Goal: Task Accomplishment & Management: Complete application form

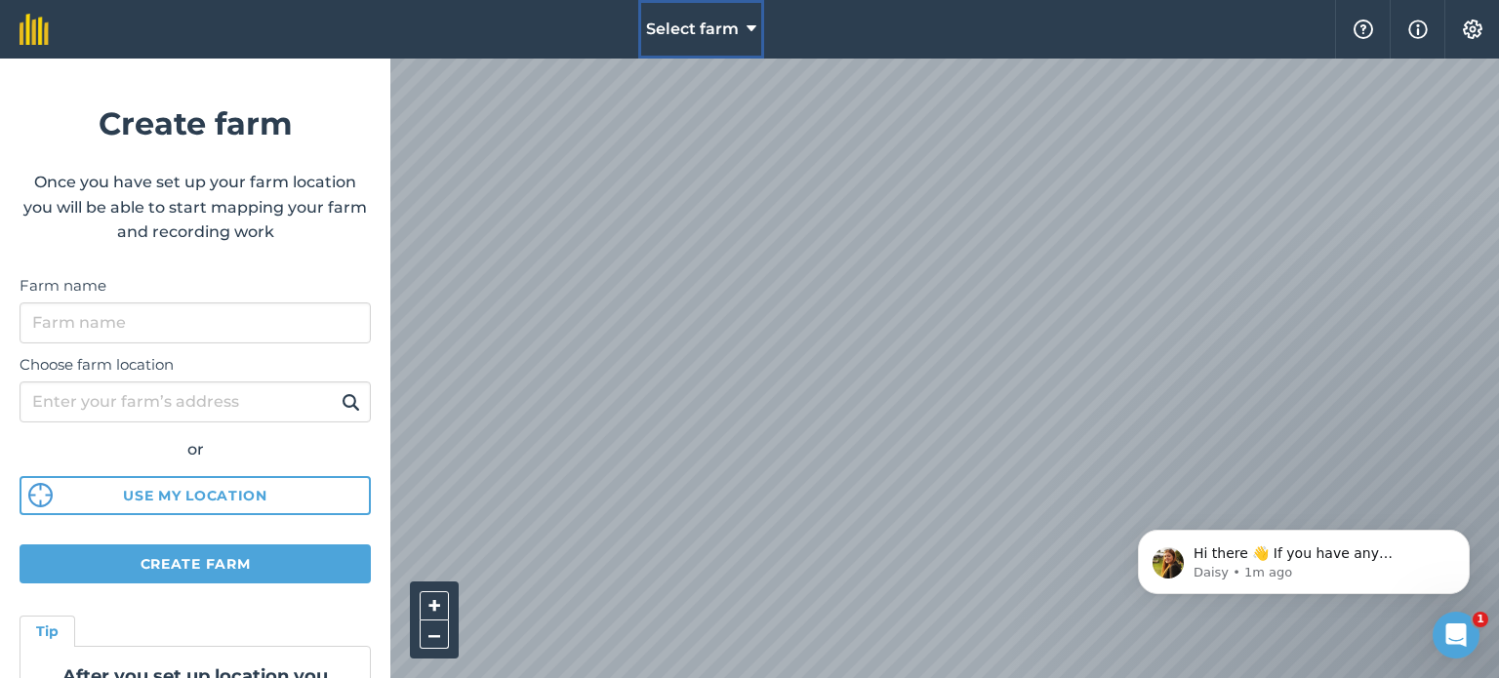
click at [750, 18] on icon at bounding box center [752, 29] width 10 height 23
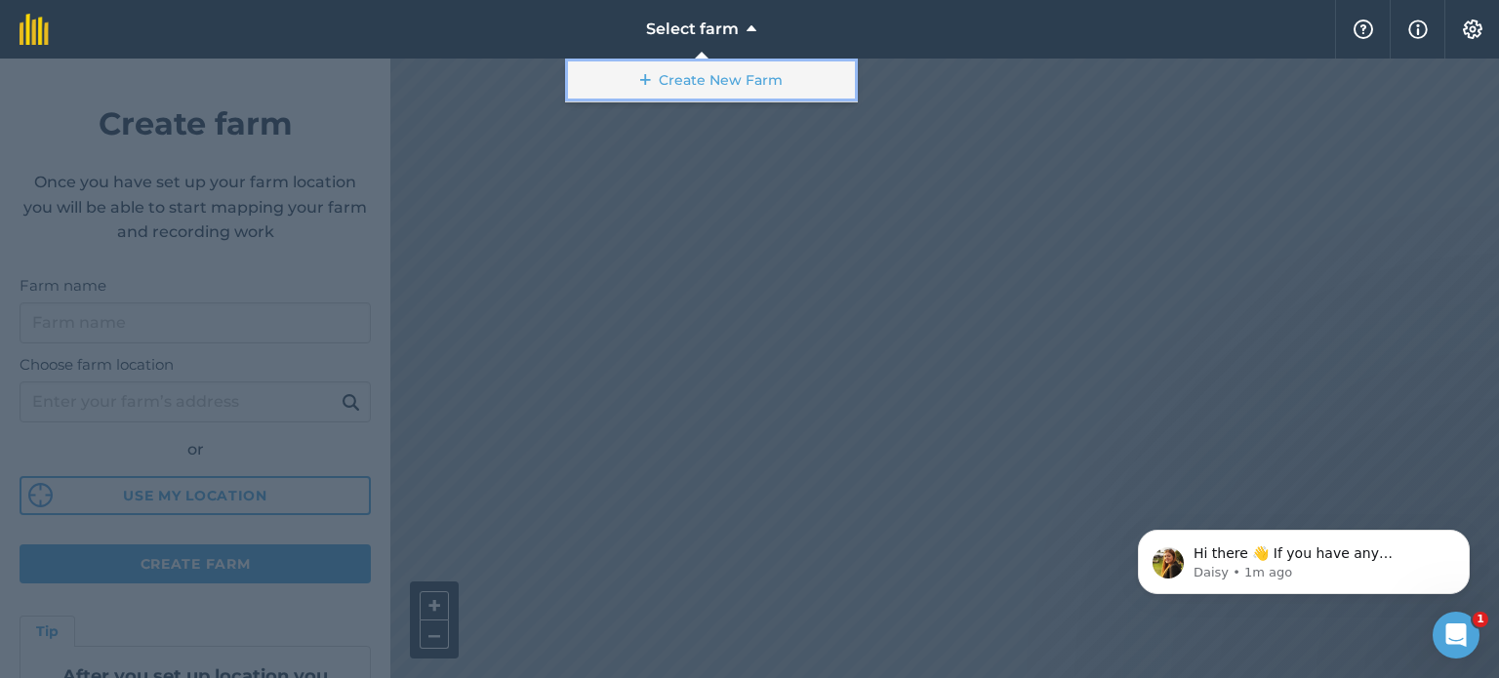
click at [710, 66] on link "Create New Farm" at bounding box center [711, 81] width 293 height 44
click at [680, 76] on link "Create New Farm" at bounding box center [711, 81] width 293 height 44
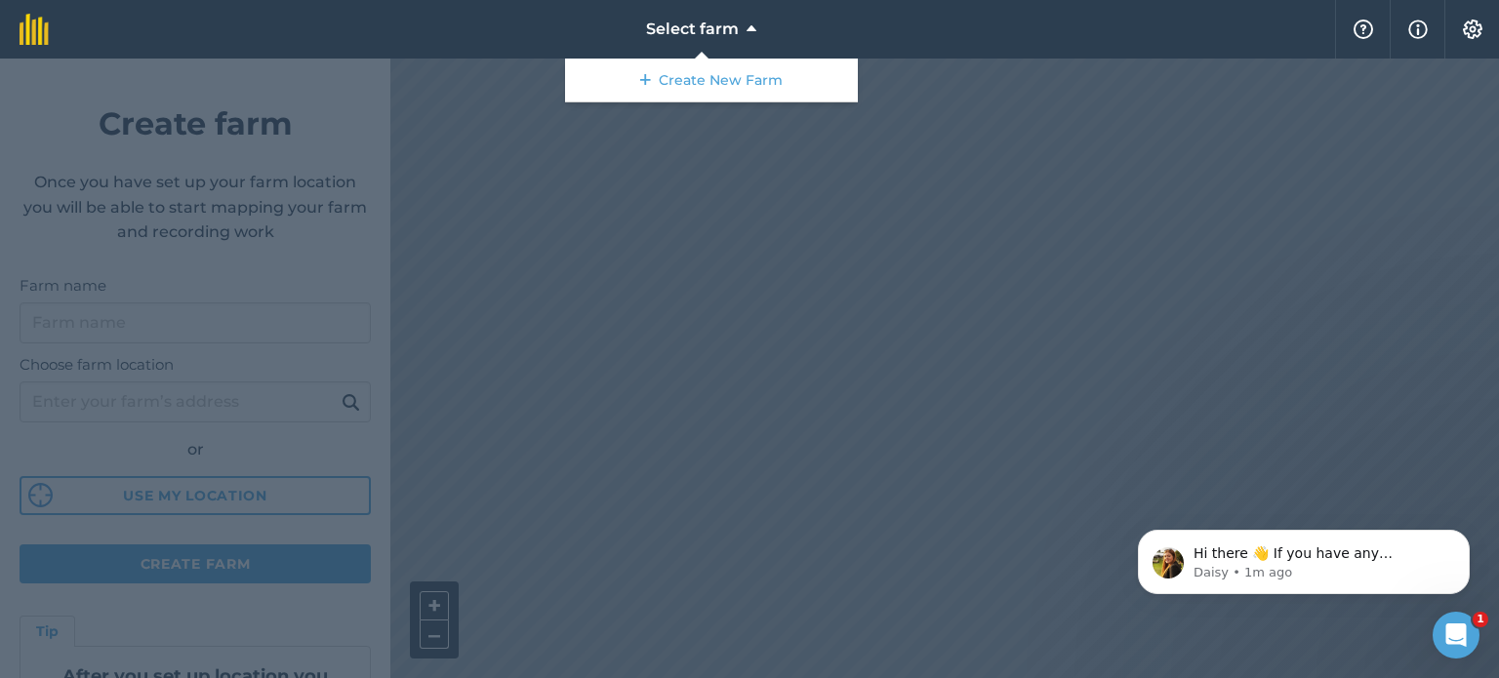
click at [806, 30] on nav "Select farm Create New Farm" at bounding box center [701, 29] width 1267 height 59
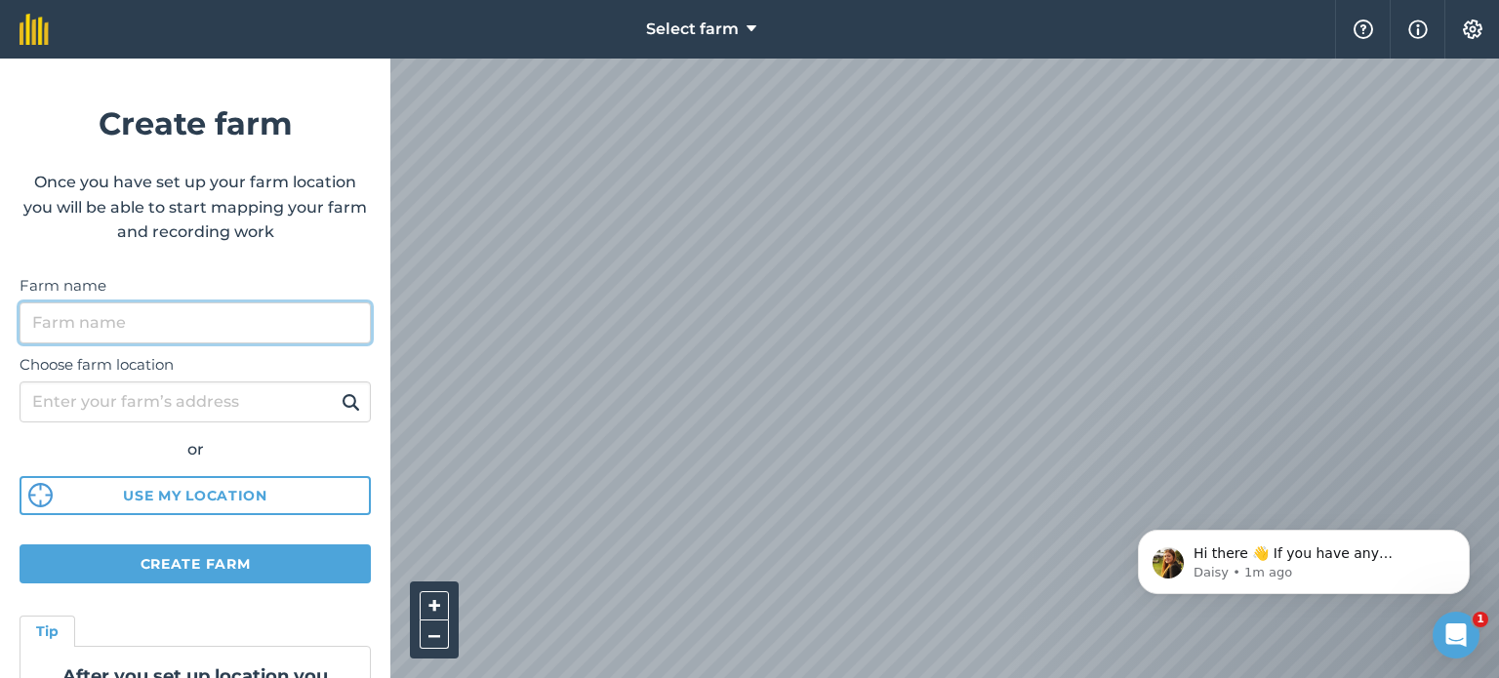
click at [230, 319] on input "Farm name" at bounding box center [195, 323] width 351 height 41
type input "Honeydale"
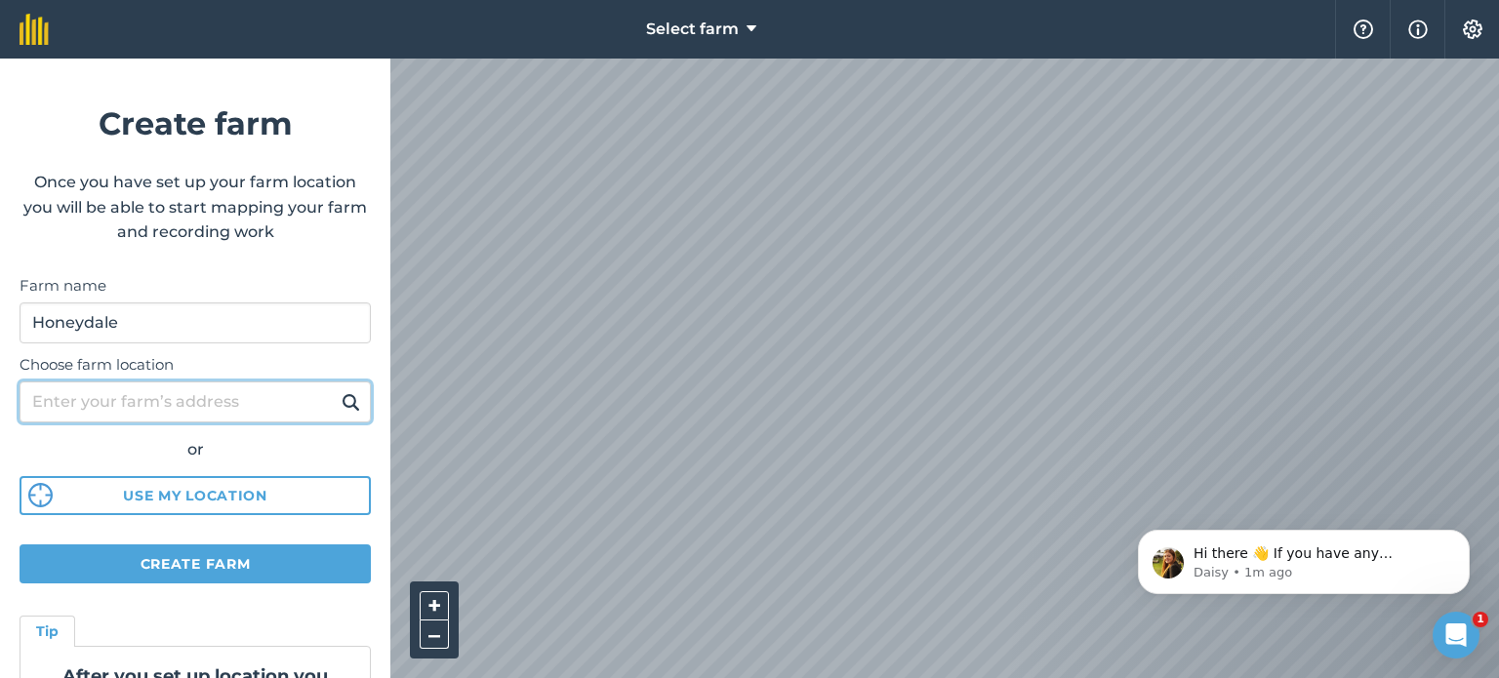
click at [168, 403] on input "Choose farm location" at bounding box center [195, 402] width 351 height 41
click at [342, 397] on img at bounding box center [351, 401] width 19 height 23
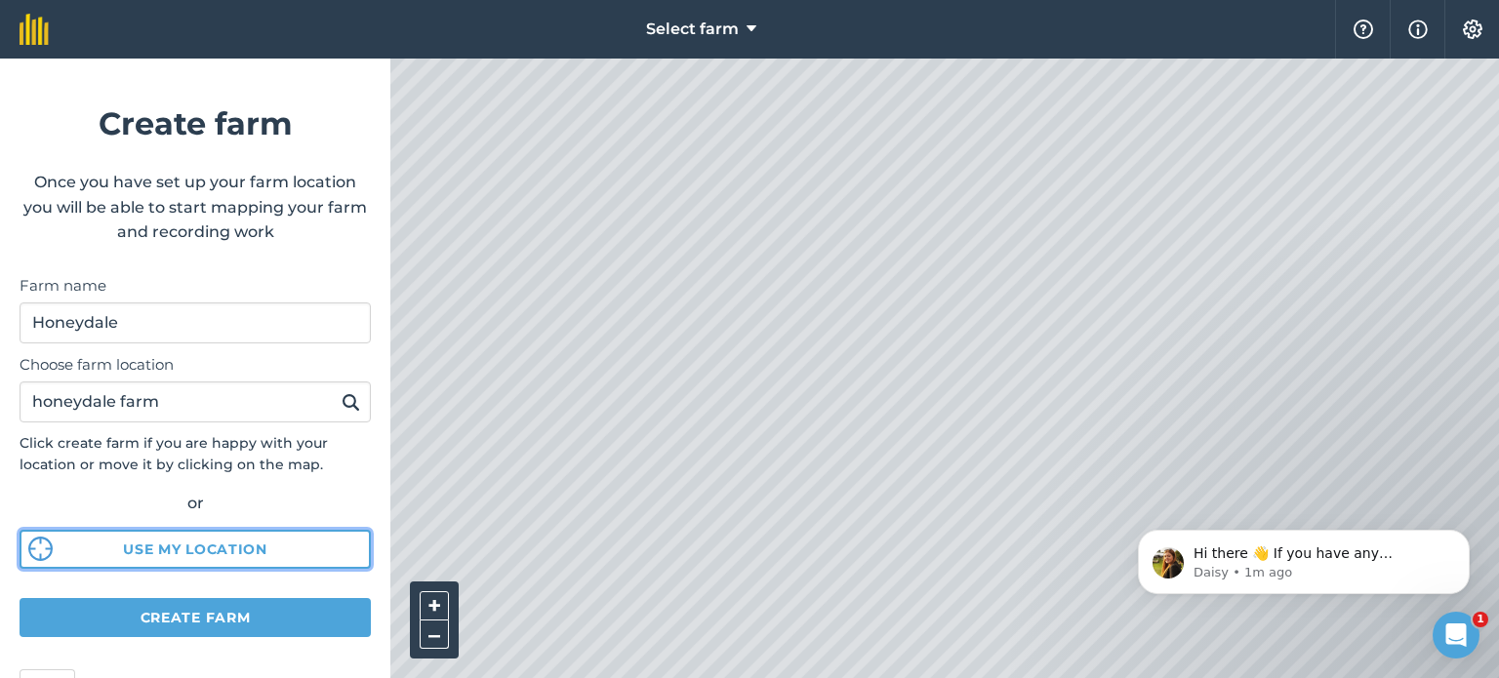
click at [144, 544] on button "Use my location" at bounding box center [195, 549] width 351 height 39
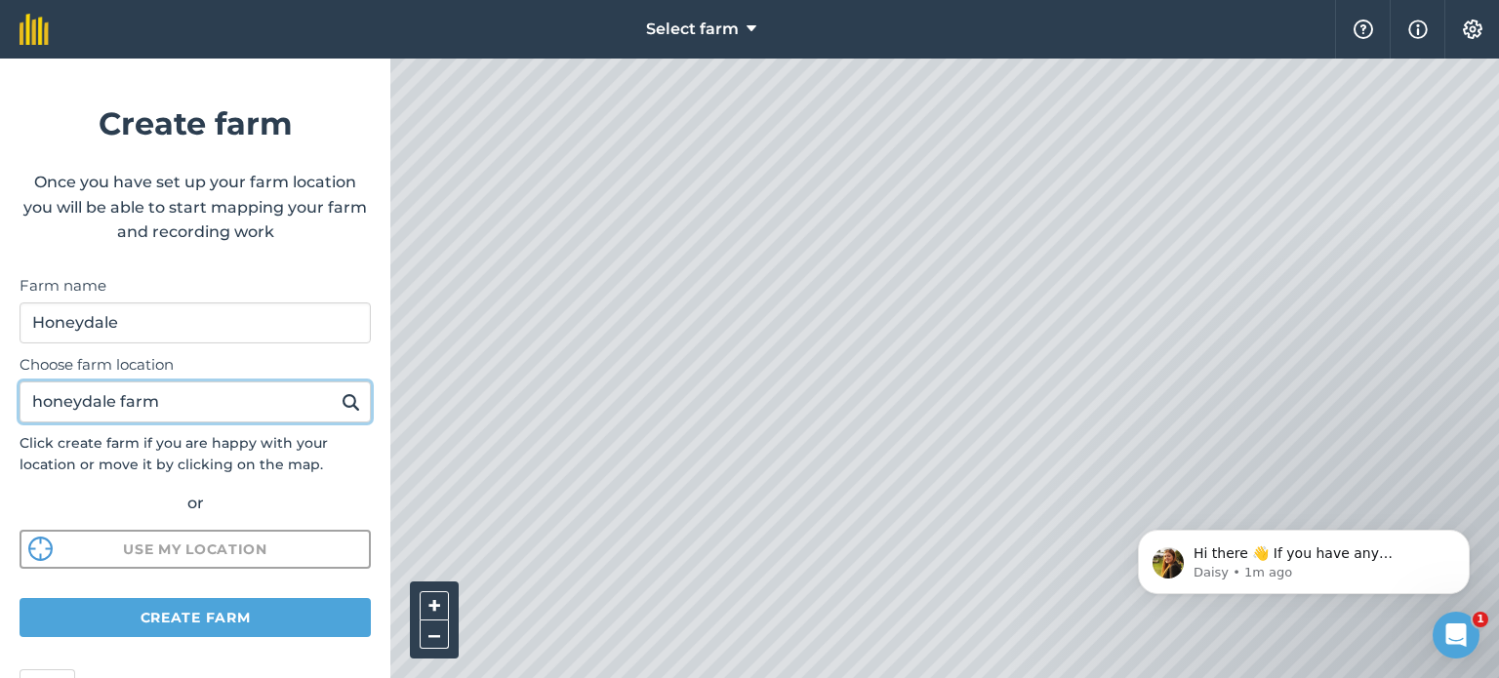
click at [200, 406] on input "honeydale farm" at bounding box center [195, 402] width 351 height 41
type input "h"
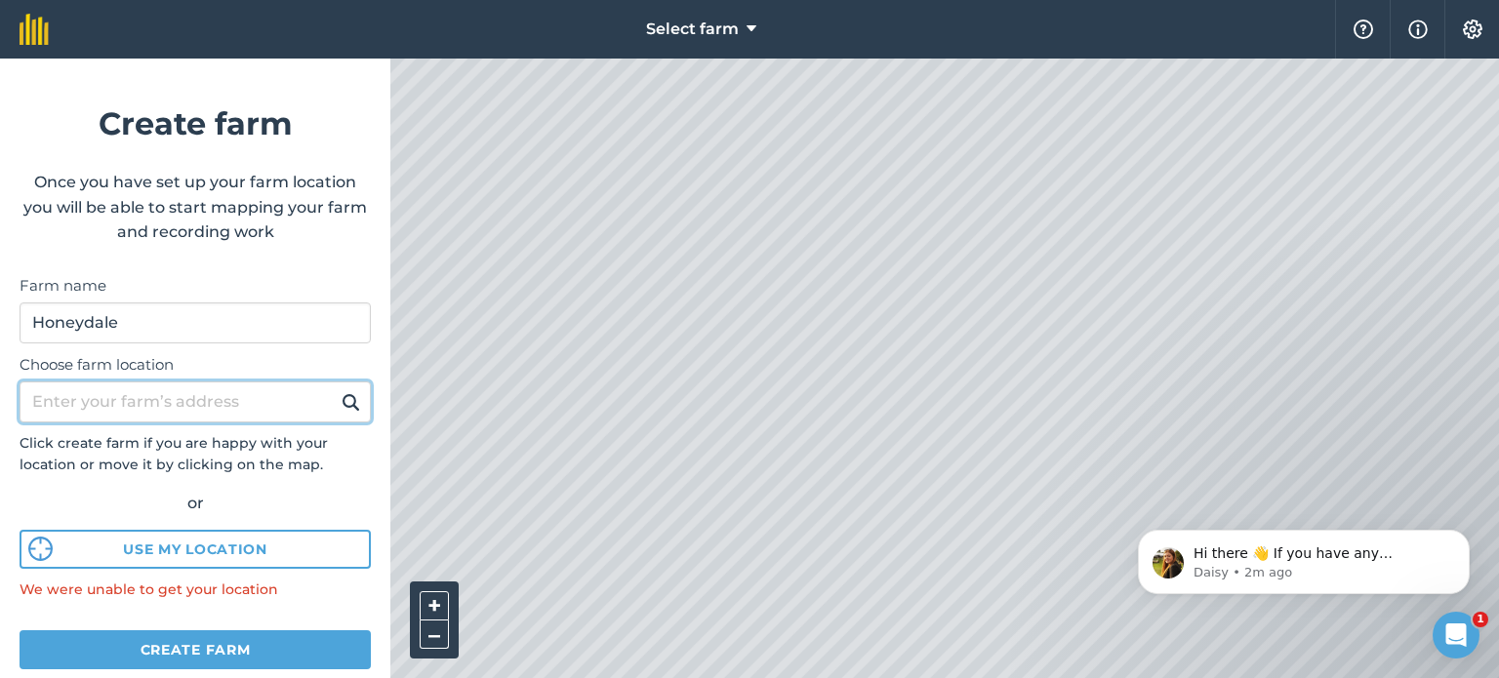
click at [82, 394] on input "Choose farm location" at bounding box center [195, 402] width 351 height 41
paste input "OX7 6BJ"
type input "OX7 6BJ"
click at [336, 389] on button at bounding box center [351, 401] width 30 height 25
click at [1461, 545] on button "Dismiss notification" at bounding box center [1463, 535] width 25 height 25
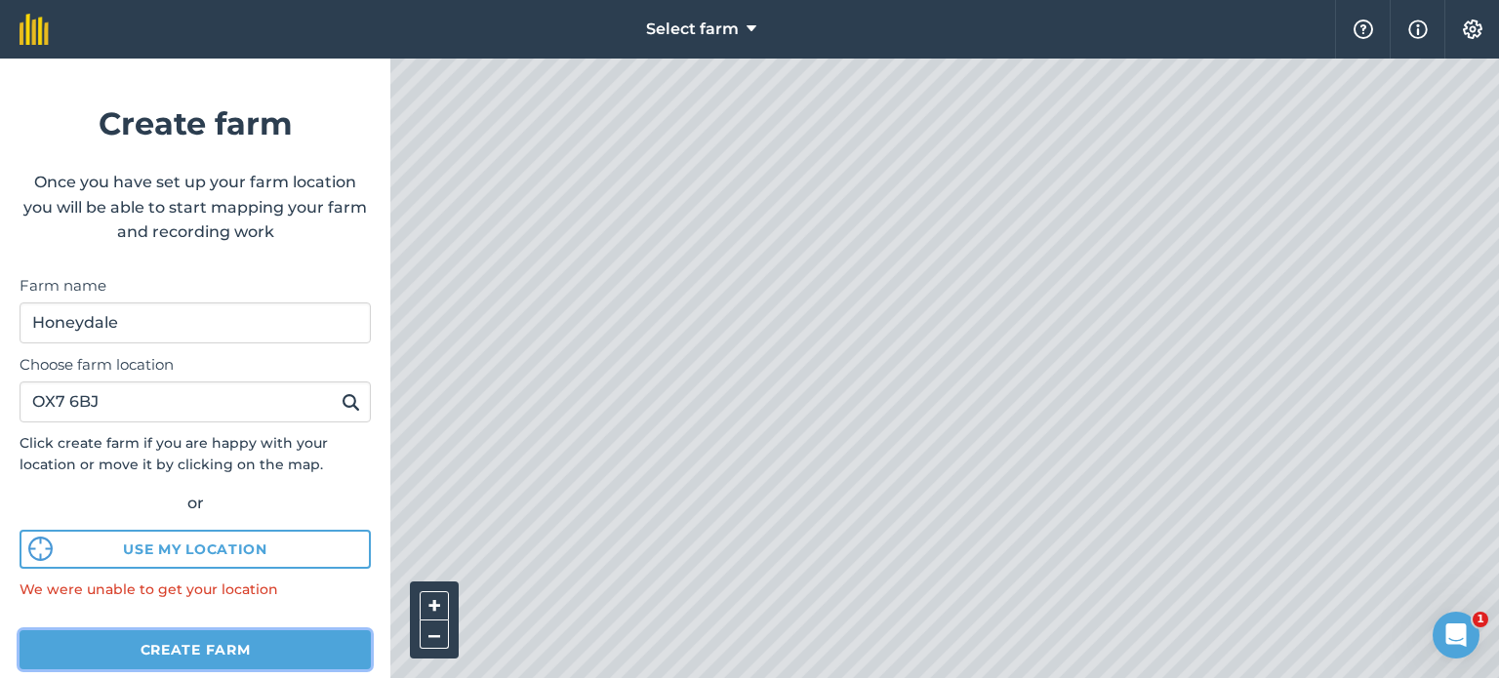
click at [190, 651] on button "Create farm" at bounding box center [195, 649] width 351 height 39
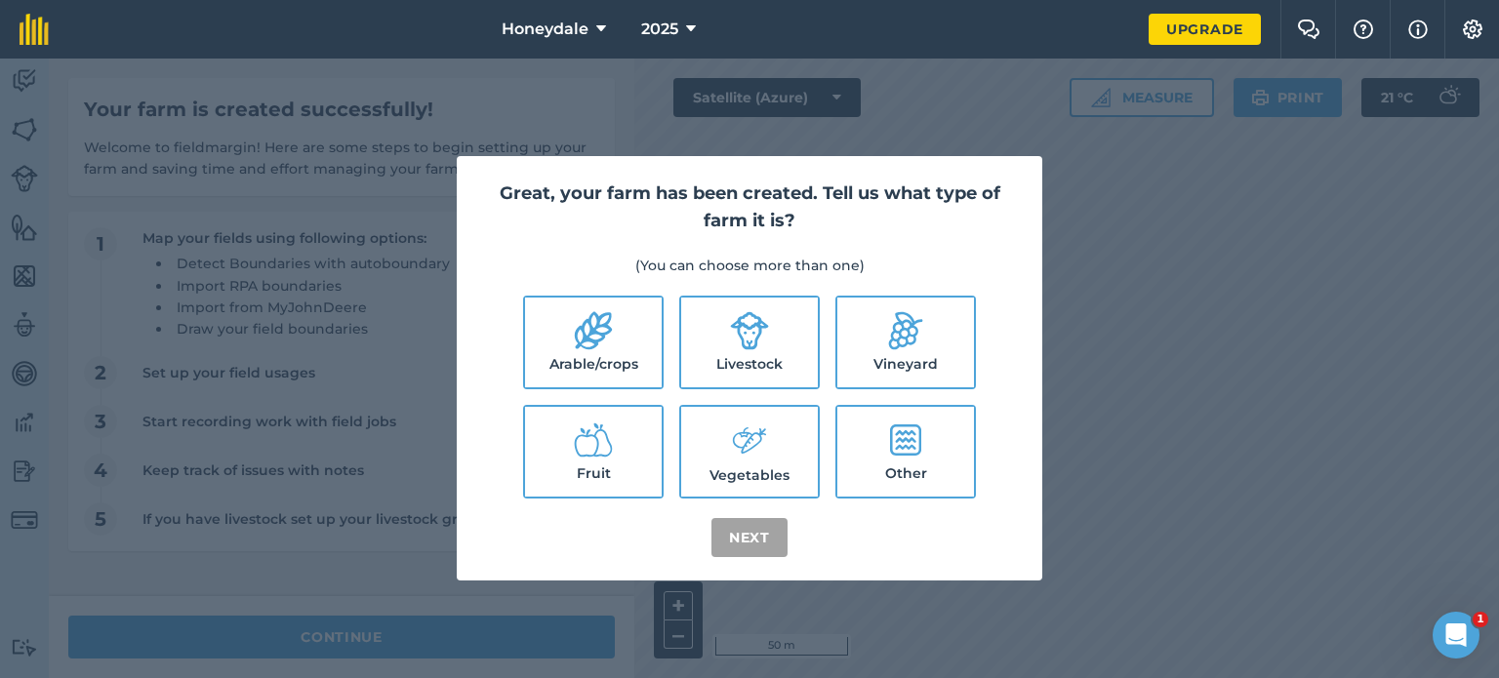
click at [605, 352] on label "Arable/crops" at bounding box center [593, 343] width 137 height 90
checkbox input "true"
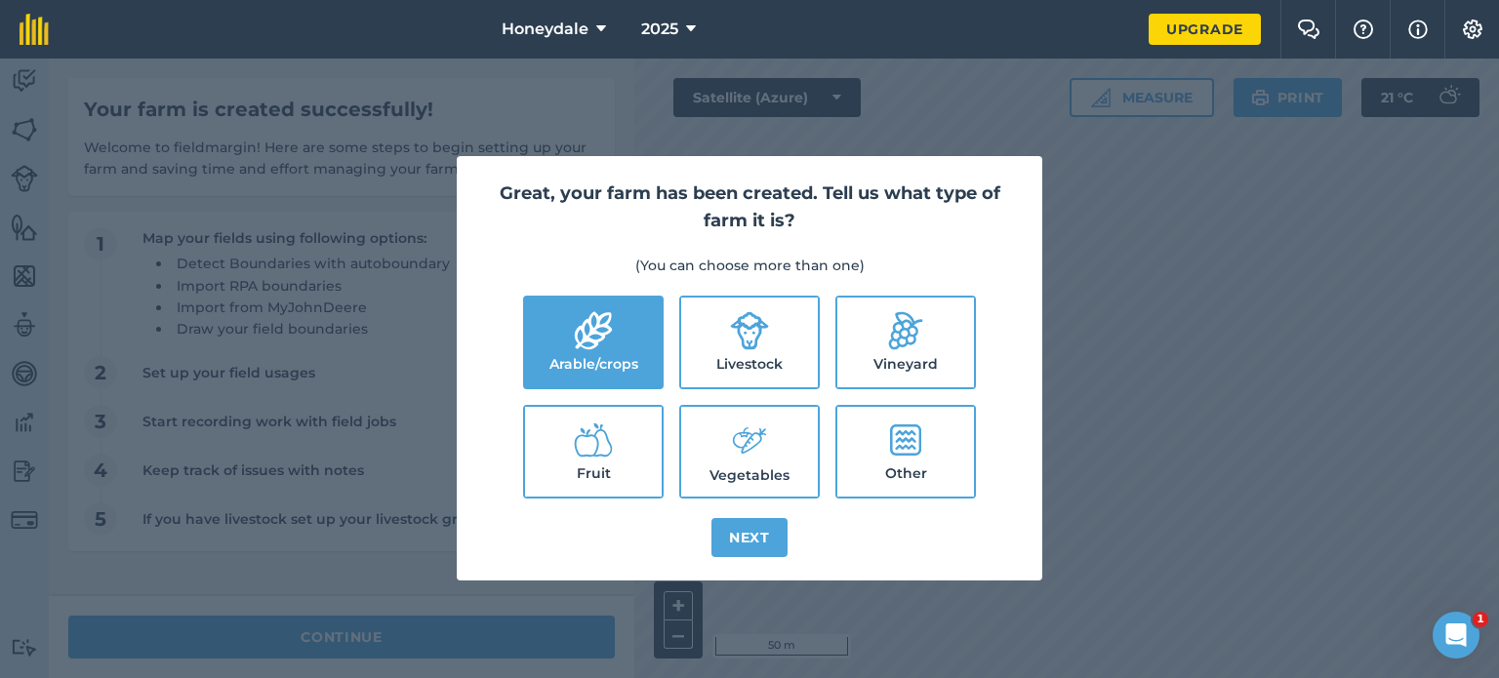
click at [780, 345] on label "Livestock" at bounding box center [749, 343] width 137 height 90
checkbox input "true"
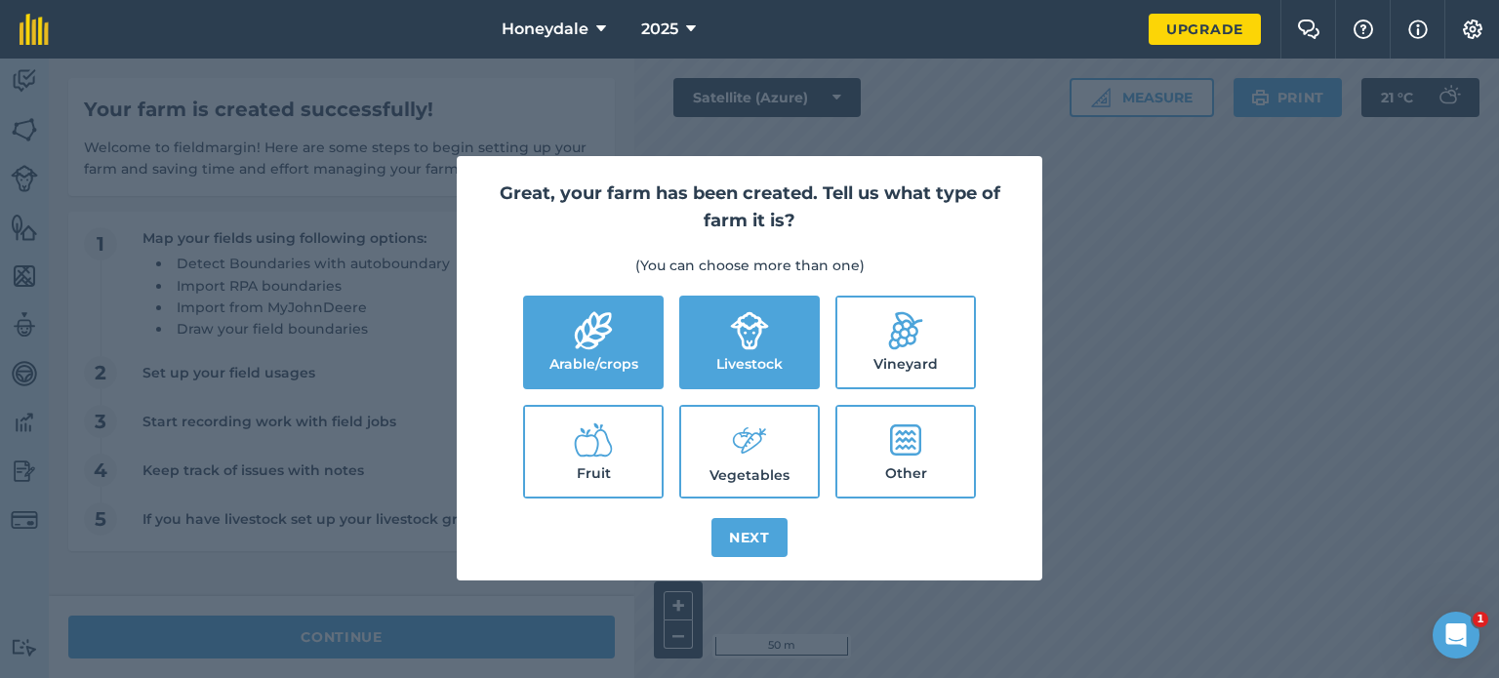
click at [598, 467] on label "Fruit" at bounding box center [593, 452] width 137 height 90
checkbox input "true"
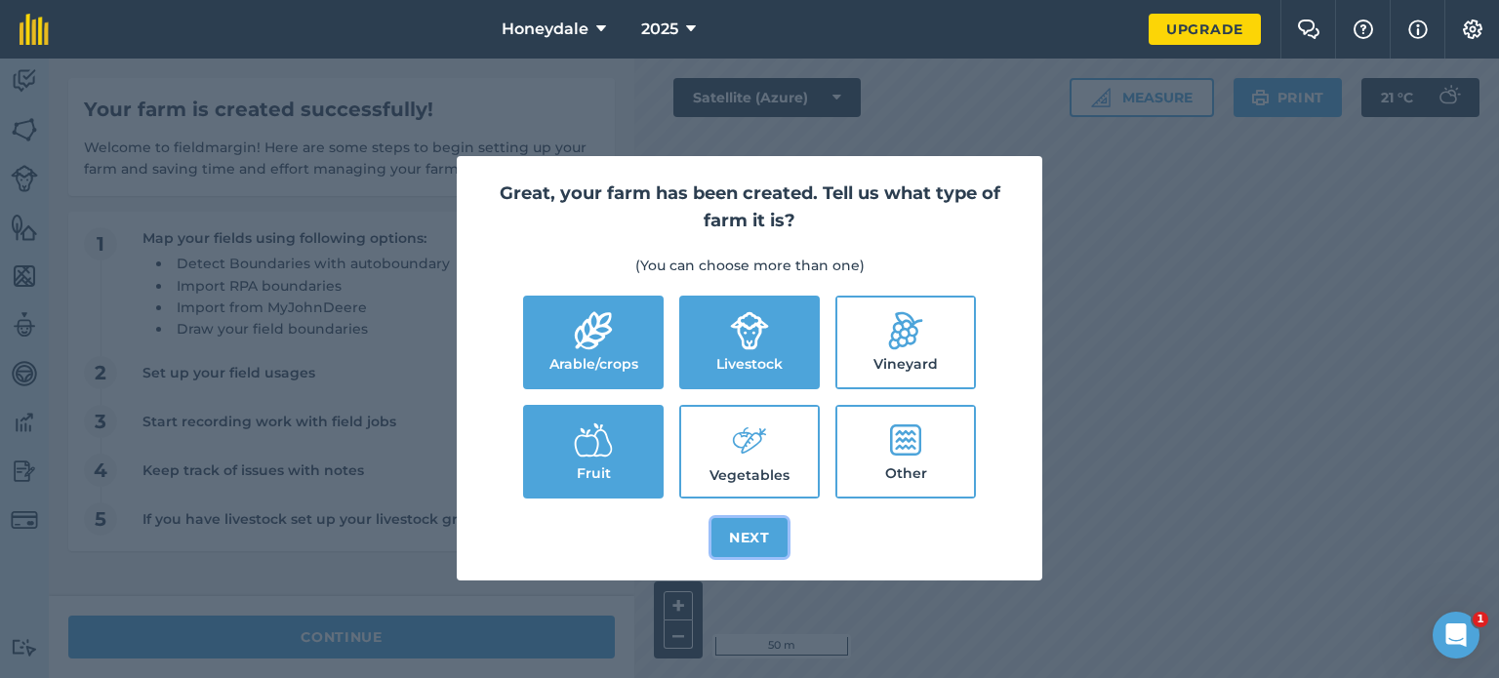
click at [745, 533] on button "Next" at bounding box center [749, 537] width 76 height 39
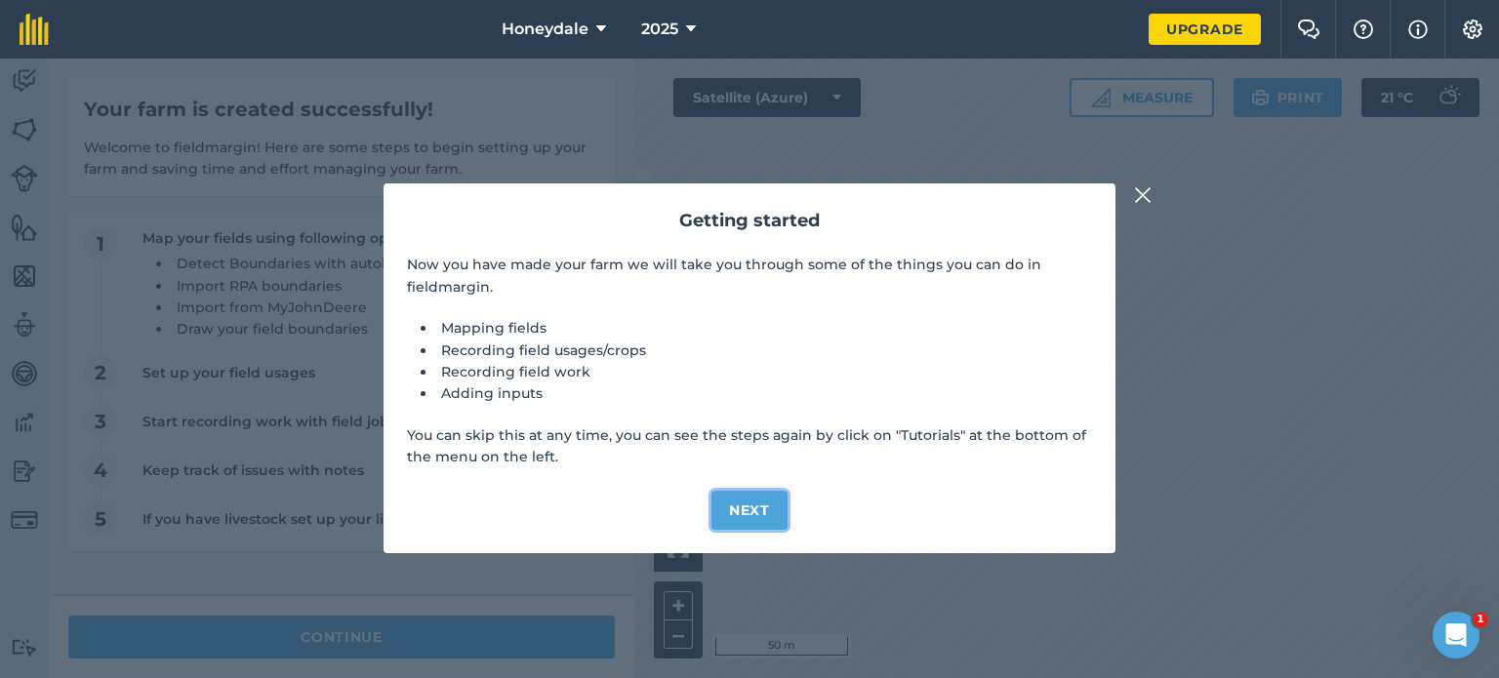
click at [769, 513] on button "Next" at bounding box center [749, 510] width 76 height 39
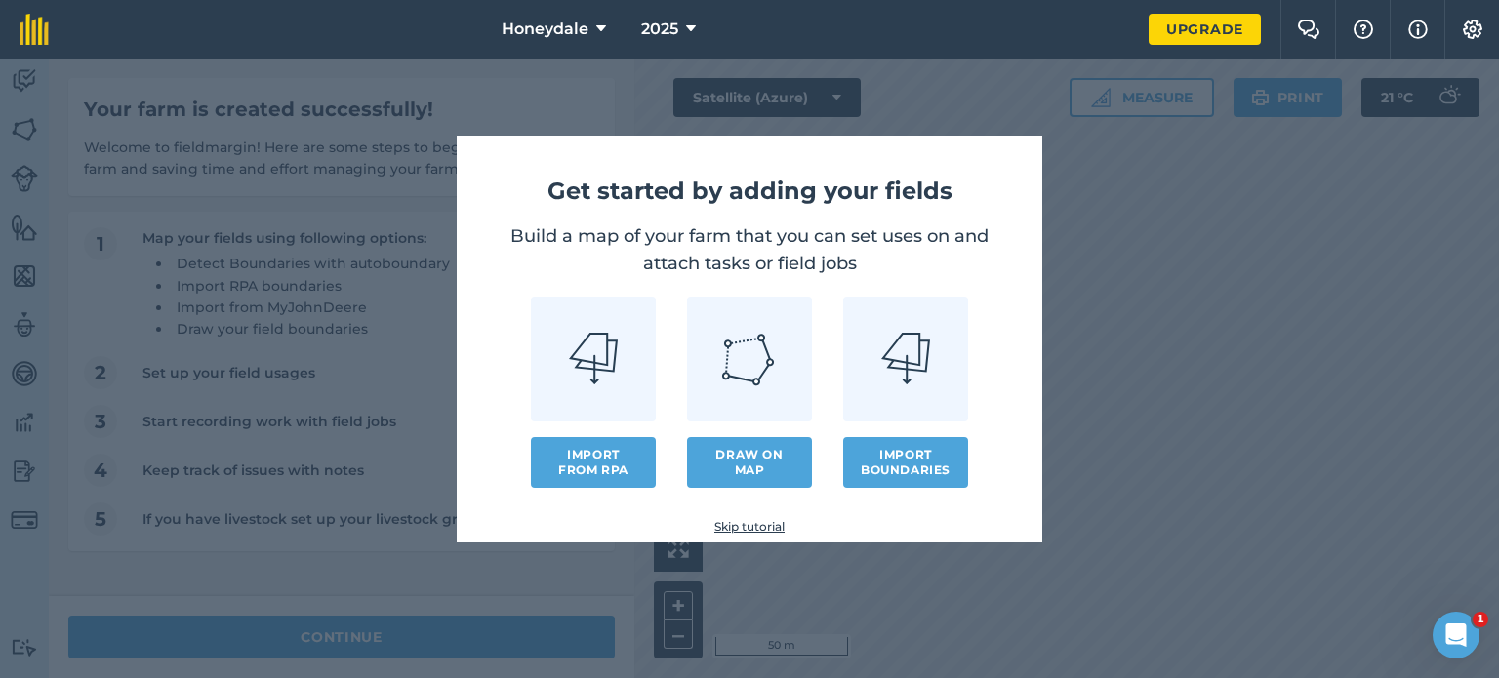
click at [889, 381] on img at bounding box center [905, 358] width 48 height 51
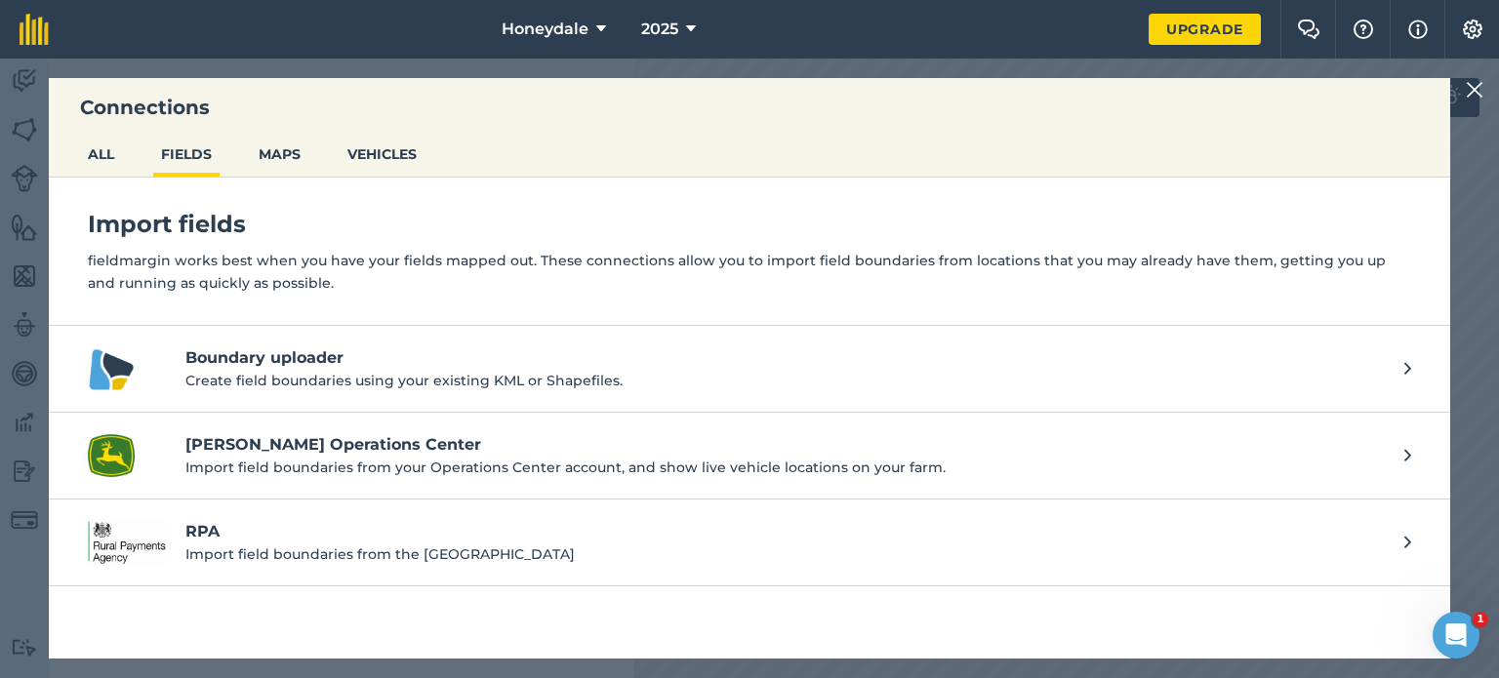
click at [539, 553] on p "Import field boundaries from the [GEOGRAPHIC_DATA]" at bounding box center [784, 554] width 1199 height 21
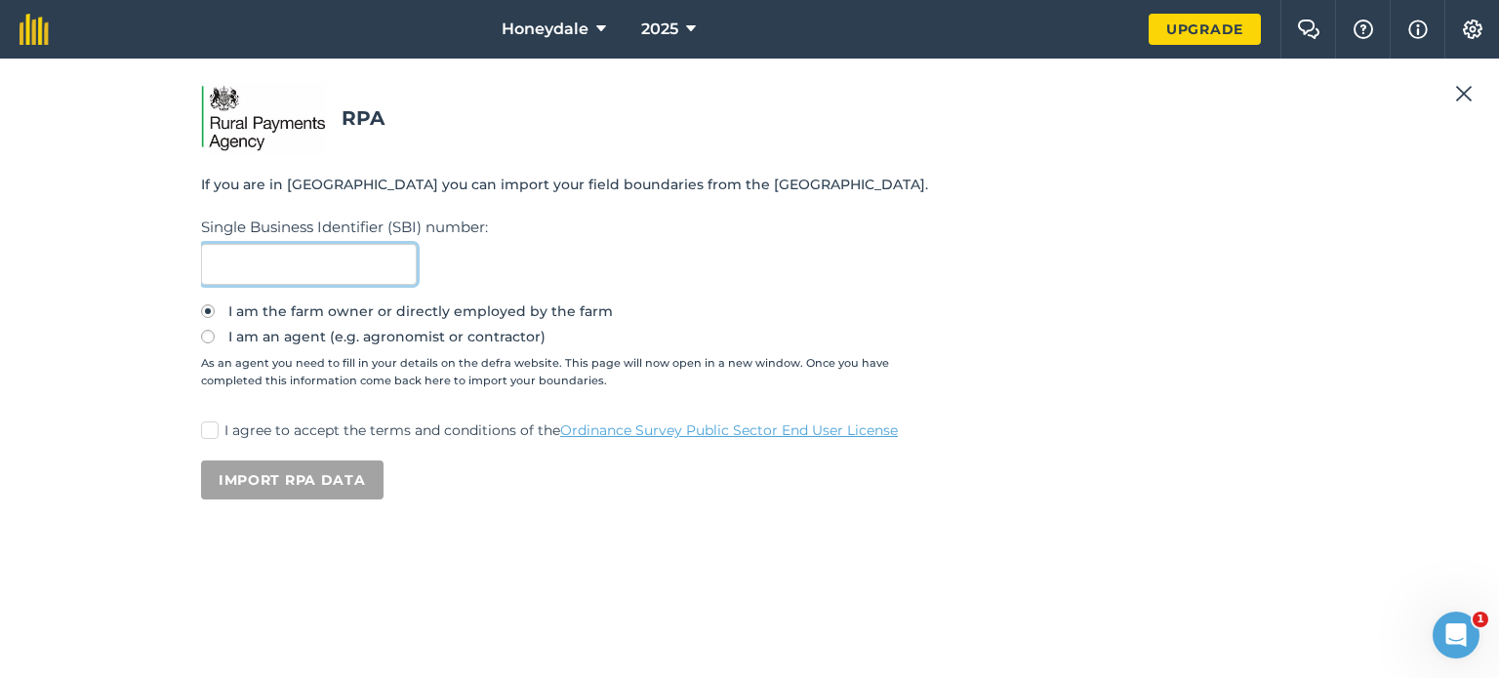
click at [359, 258] on input "text" at bounding box center [309, 264] width 216 height 41
paste input "121355243"
type input "121355243"
click at [223, 434] on label "I agree to accept the terms and conditions of the Ordinance Survey Public Secto…" at bounding box center [749, 431] width 1097 height 20
click at [214, 433] on input "I agree to accept the terms and conditions of the Ordinance Survey Public Secto…" at bounding box center [207, 427] width 13 height 13
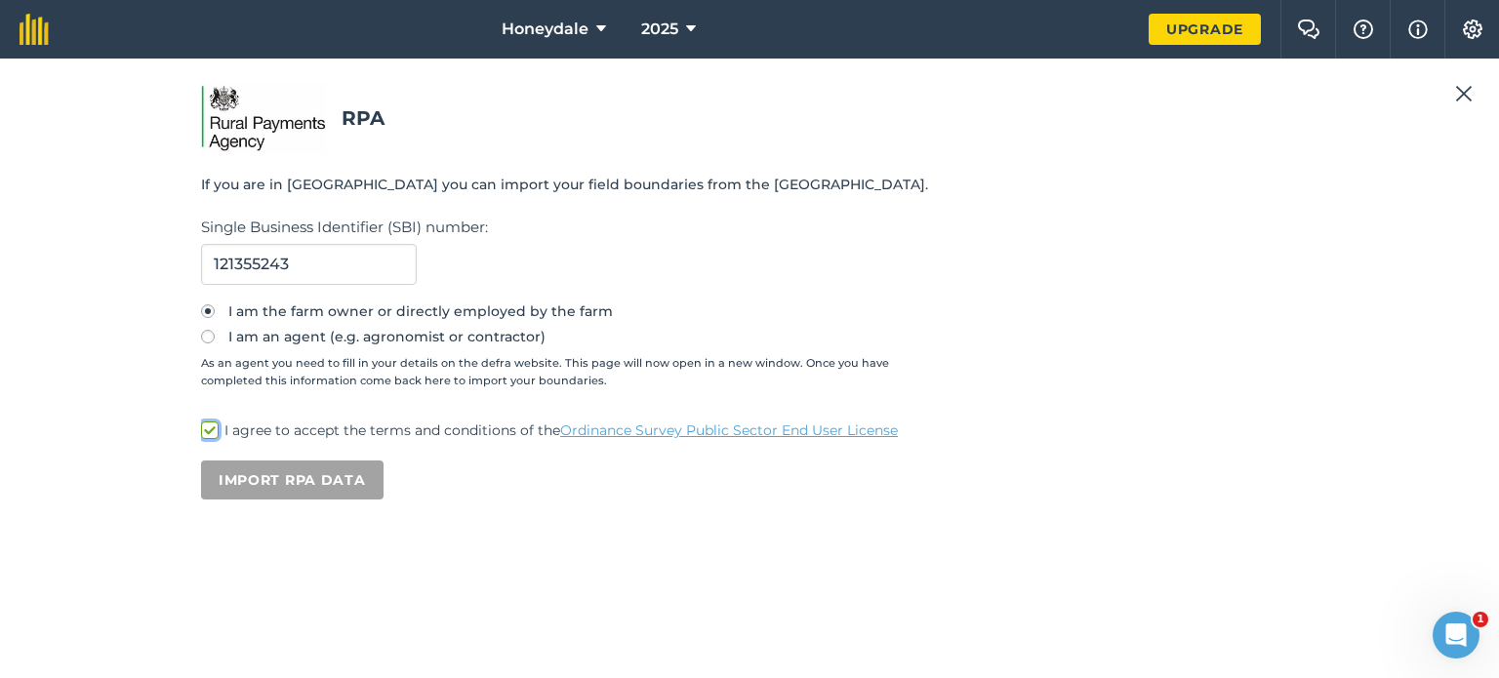
checkbox input "true"
click at [307, 478] on button "Import RPA data" at bounding box center [292, 480] width 183 height 39
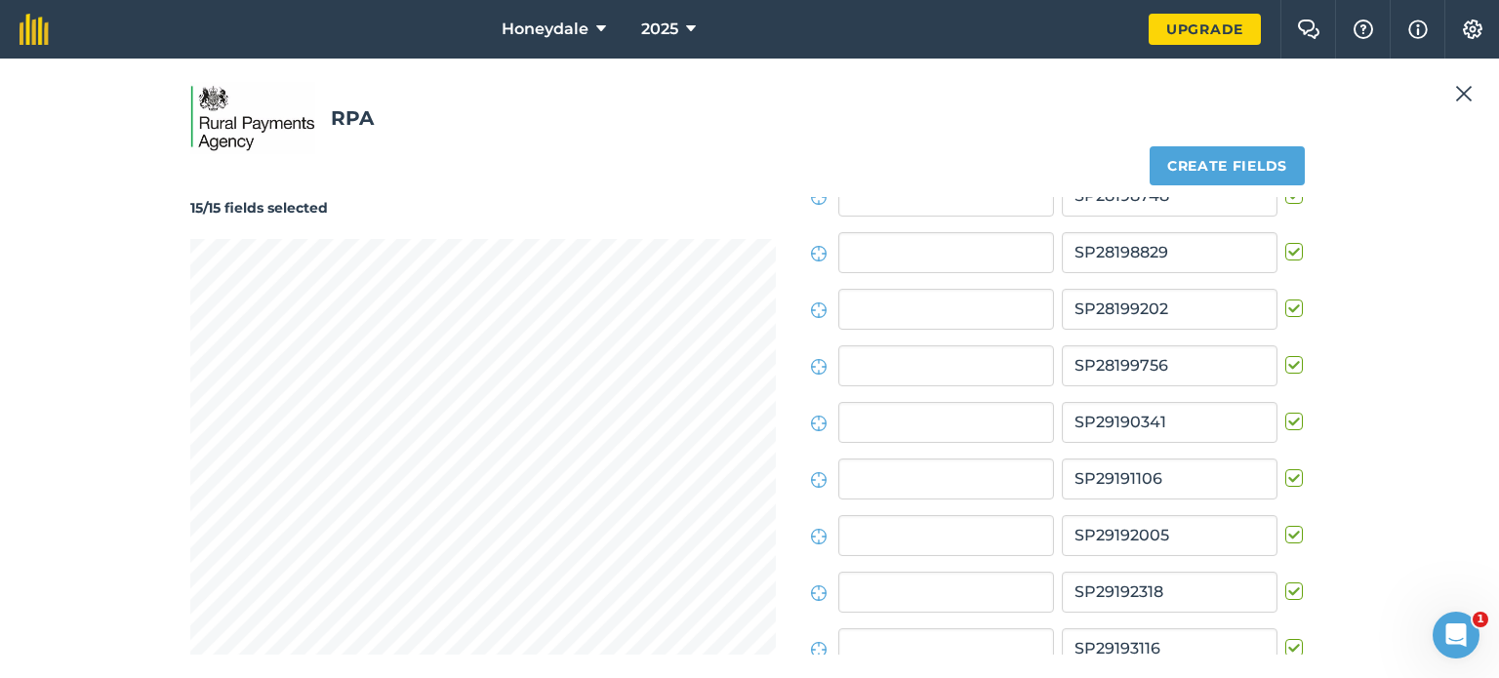
scroll to position [169, 0]
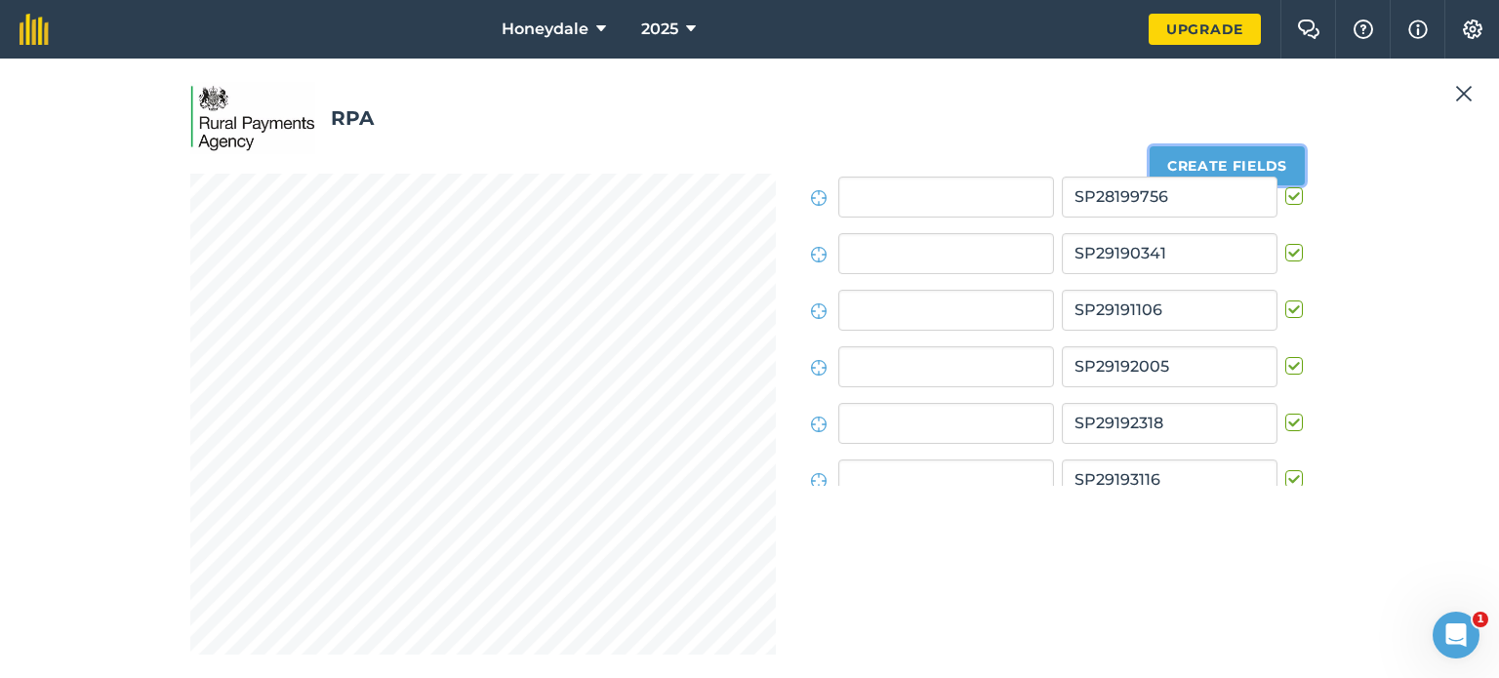
click at [1288, 151] on button "Create fields" at bounding box center [1227, 165] width 155 height 39
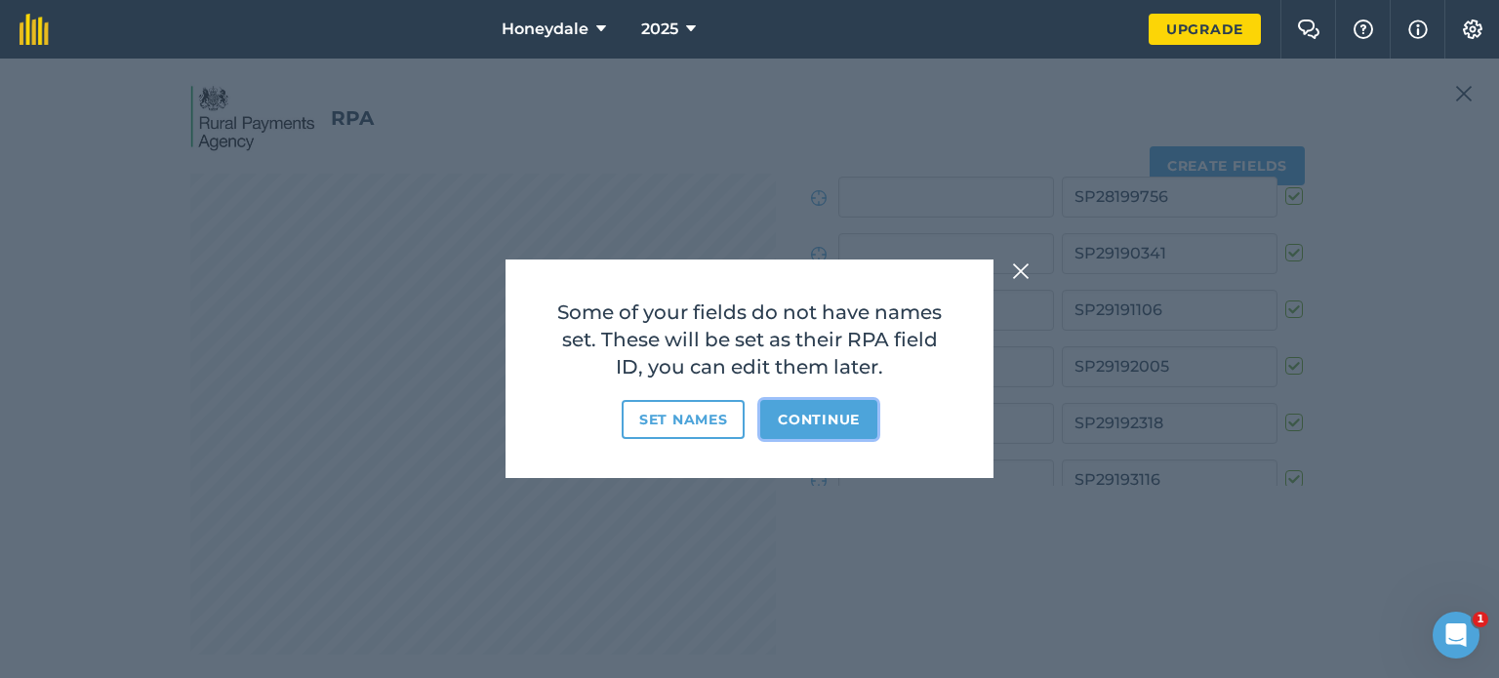
click at [810, 421] on button "Continue" at bounding box center [818, 419] width 117 height 39
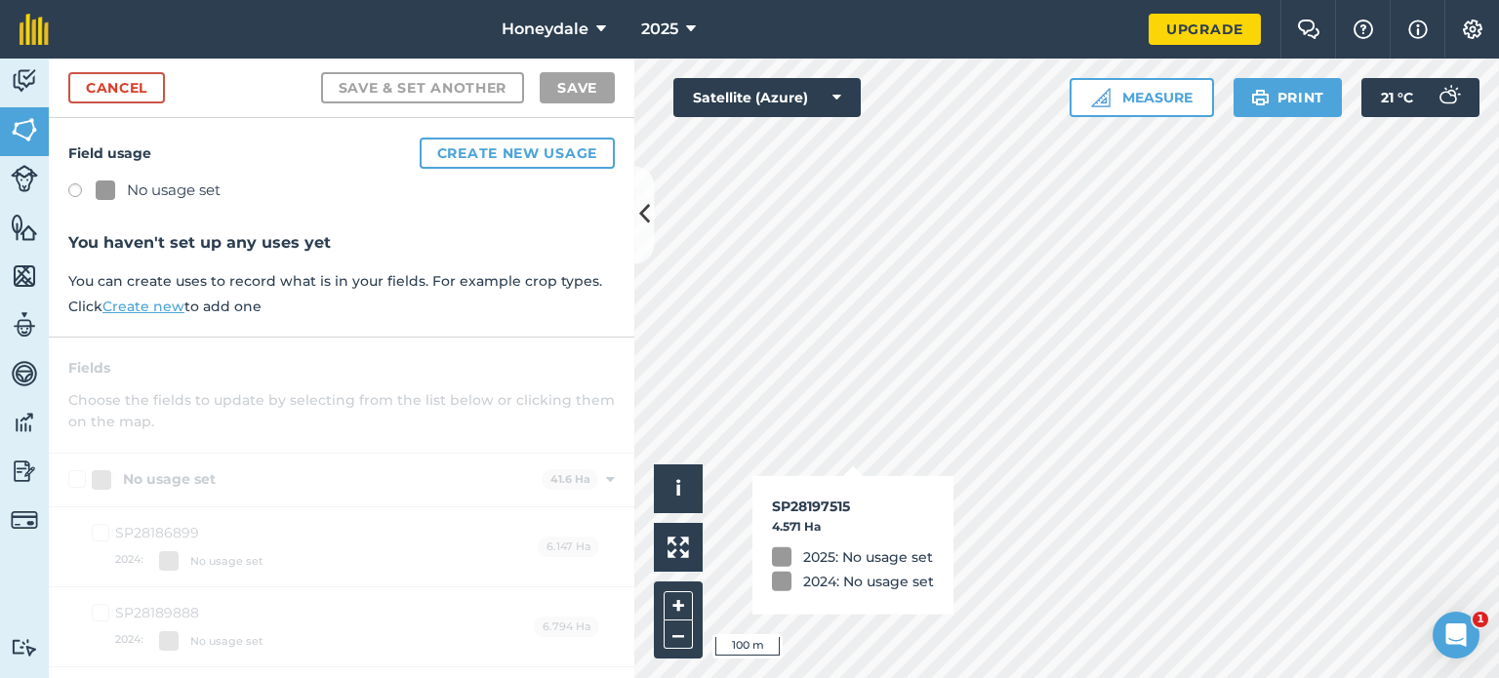
checkbox input "true"
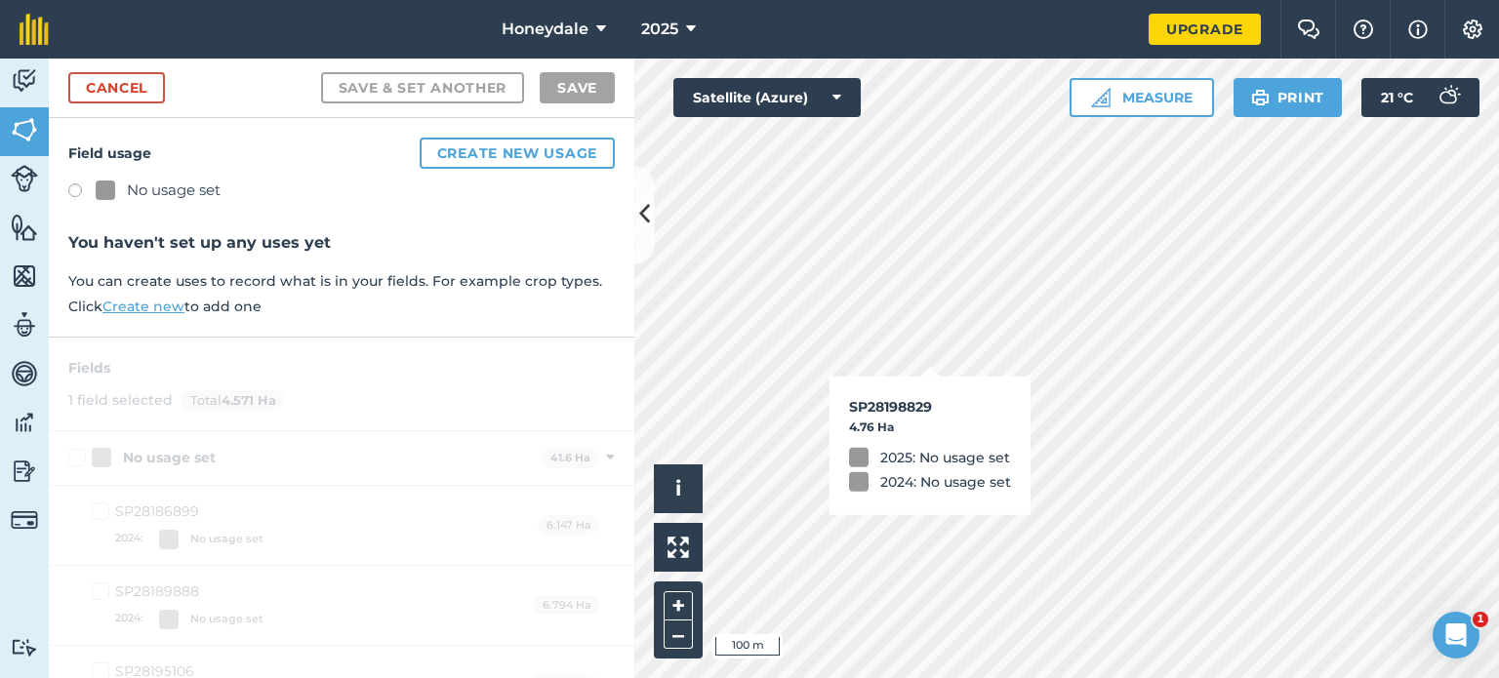
checkbox input "true"
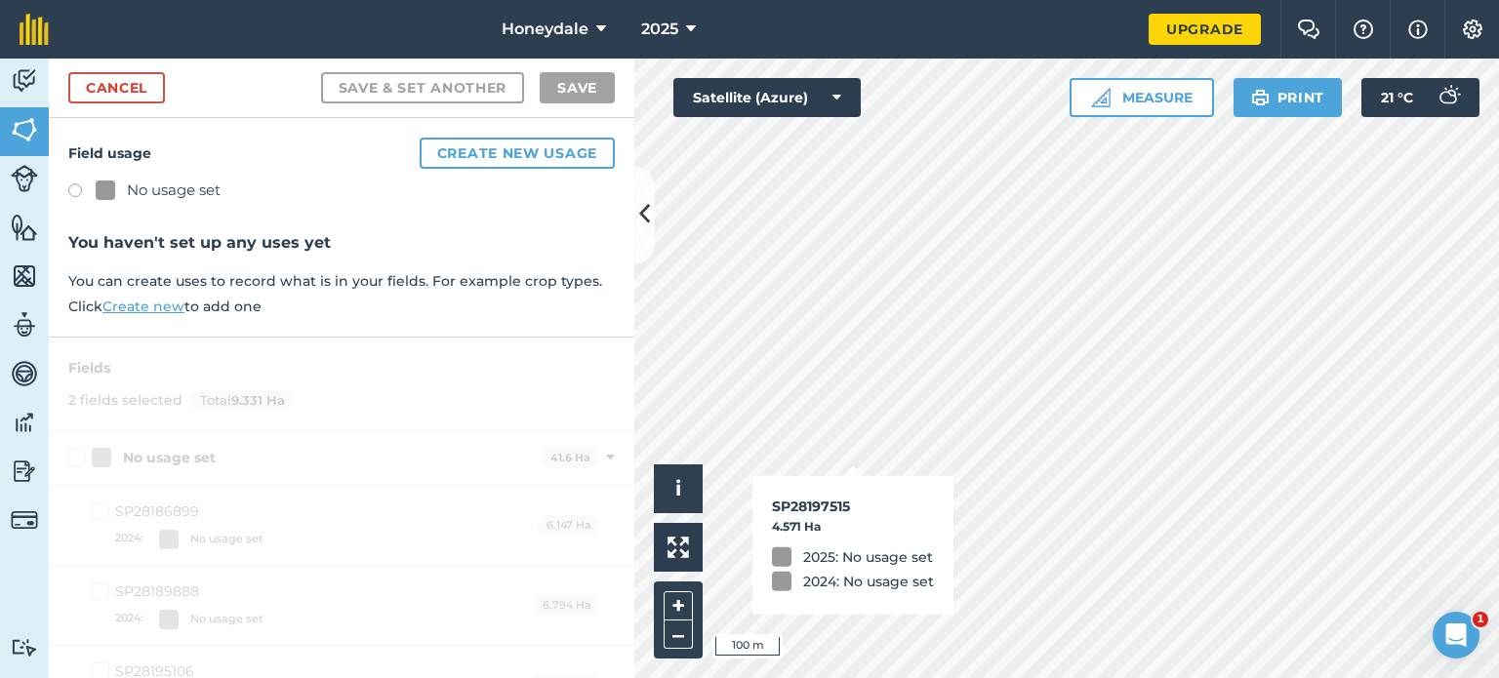
checkbox input "false"
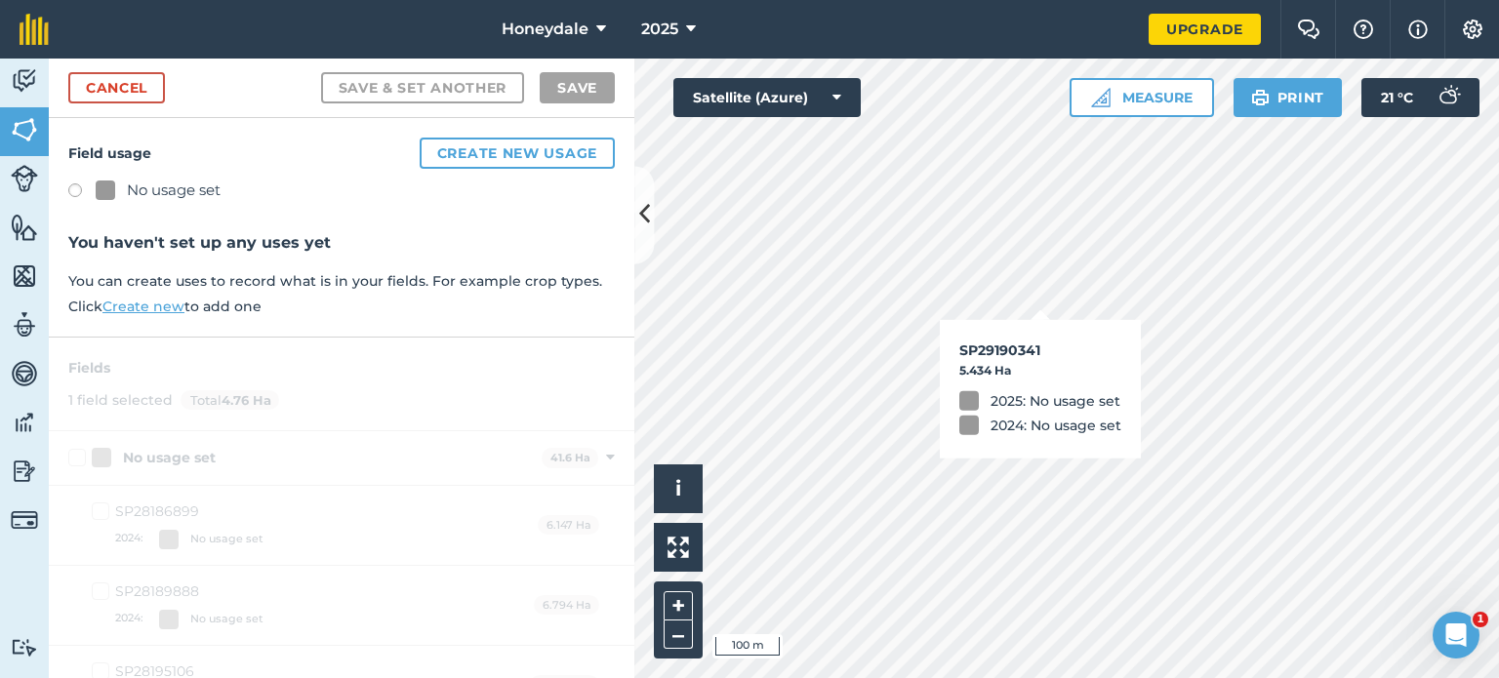
checkbox input "true"
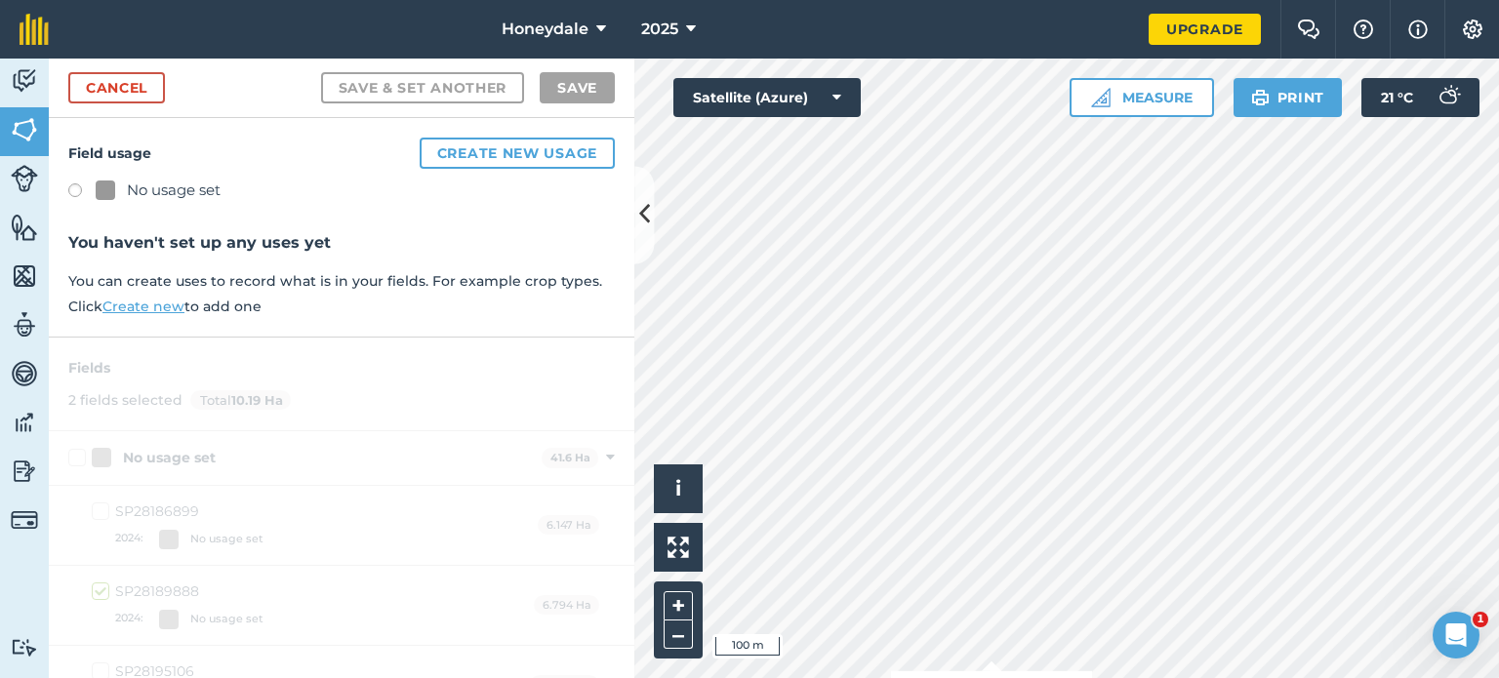
checkbox input "true"
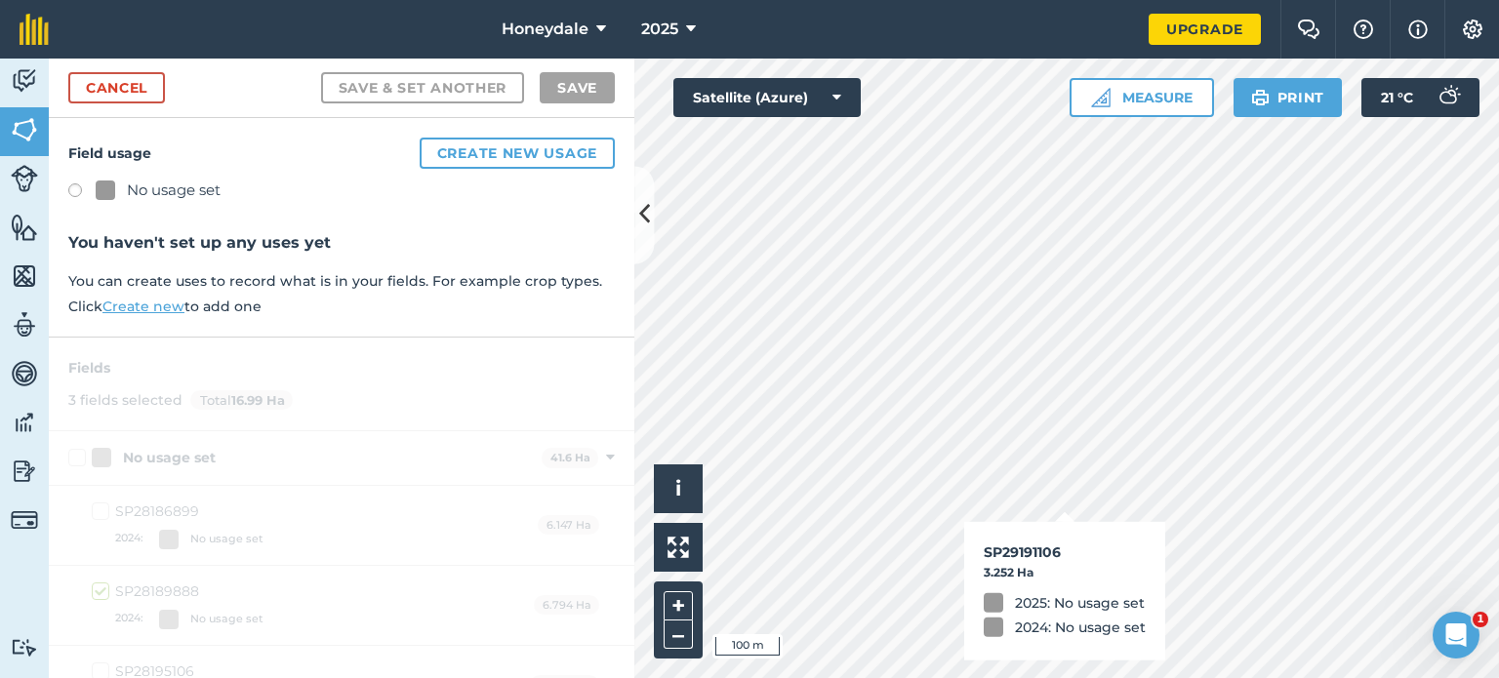
checkbox input "true"
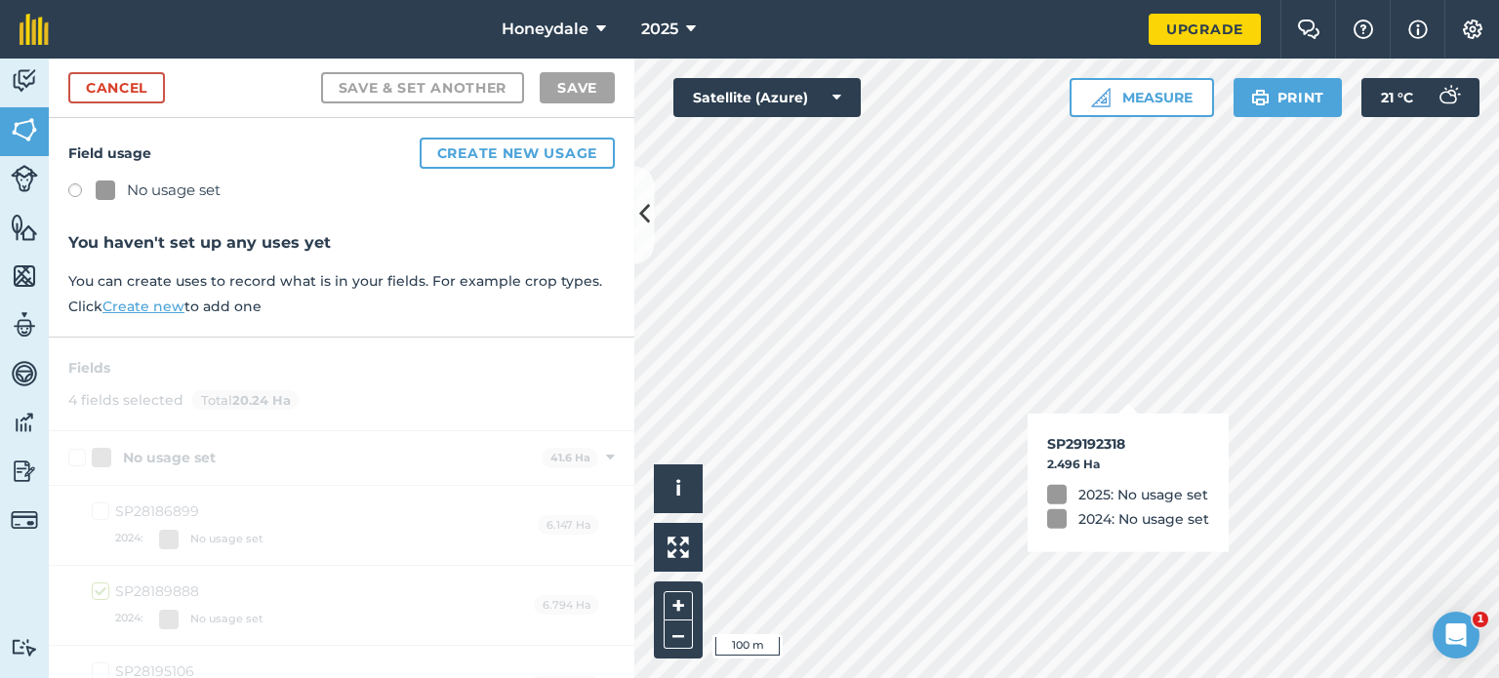
checkbox input "true"
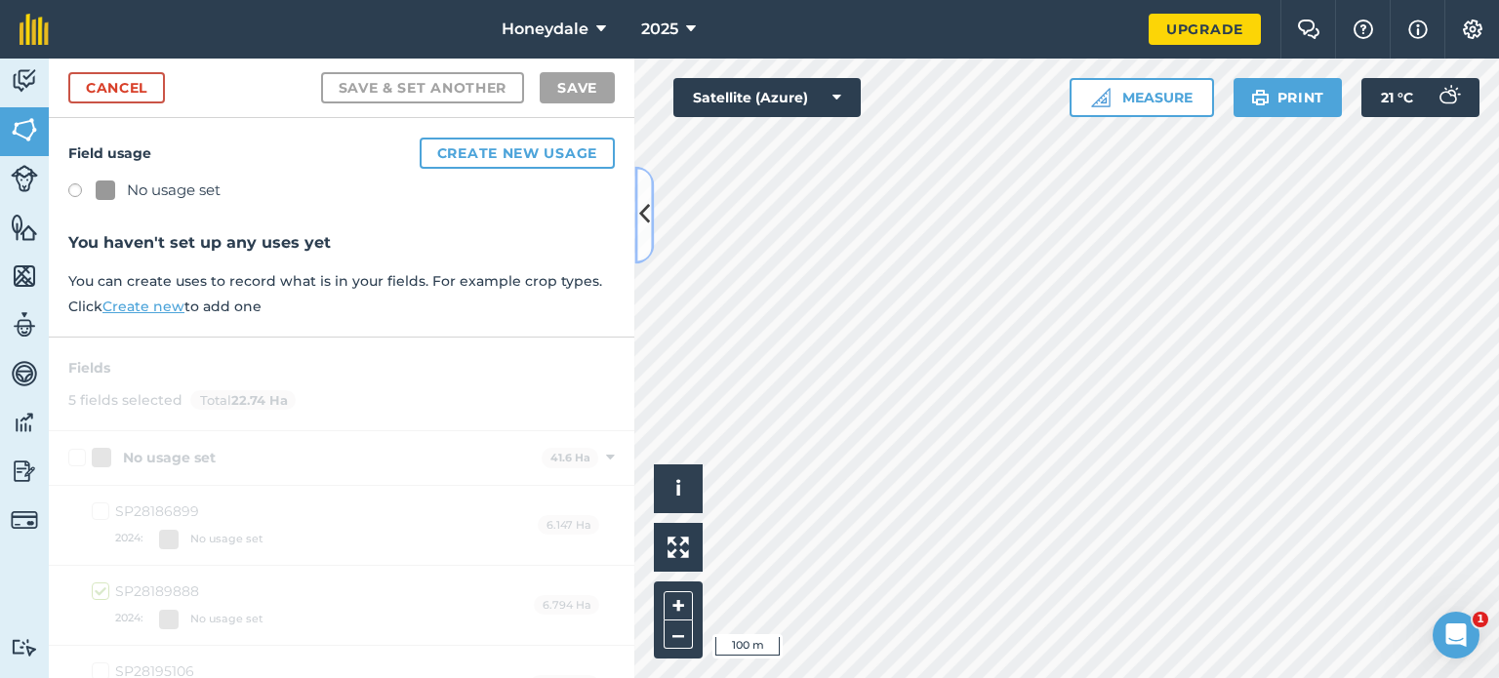
click at [648, 199] on icon at bounding box center [644, 215] width 11 height 34
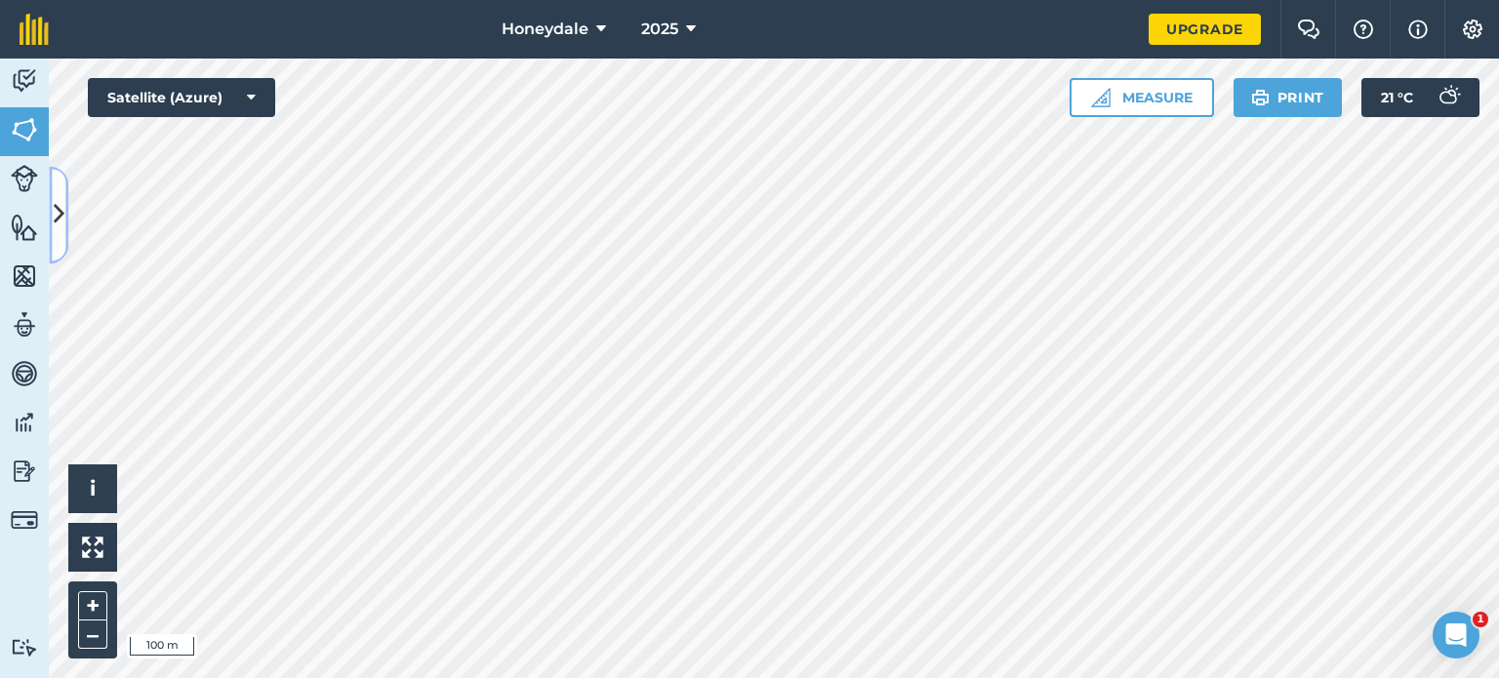
click at [61, 211] on icon at bounding box center [59, 215] width 11 height 34
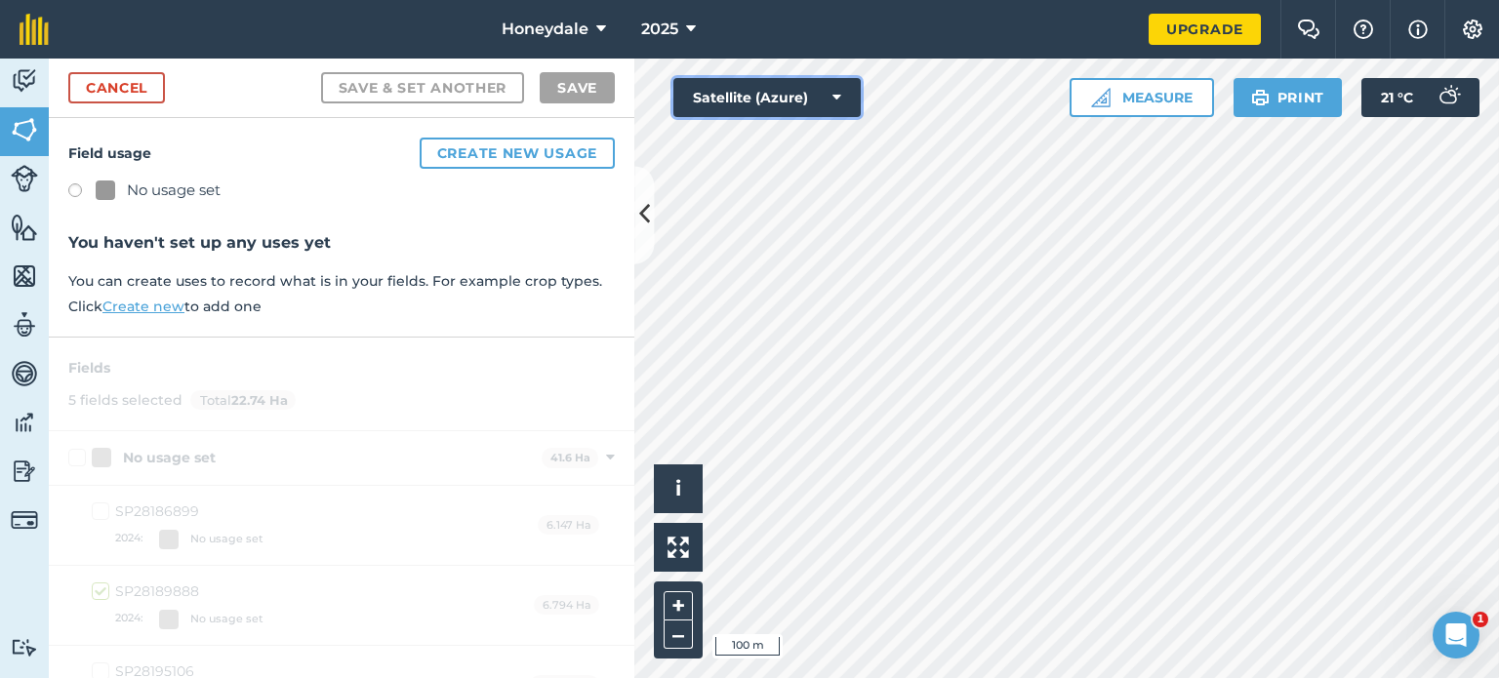
click at [842, 93] on button "Satellite (Azure)" at bounding box center [766, 97] width 187 height 39
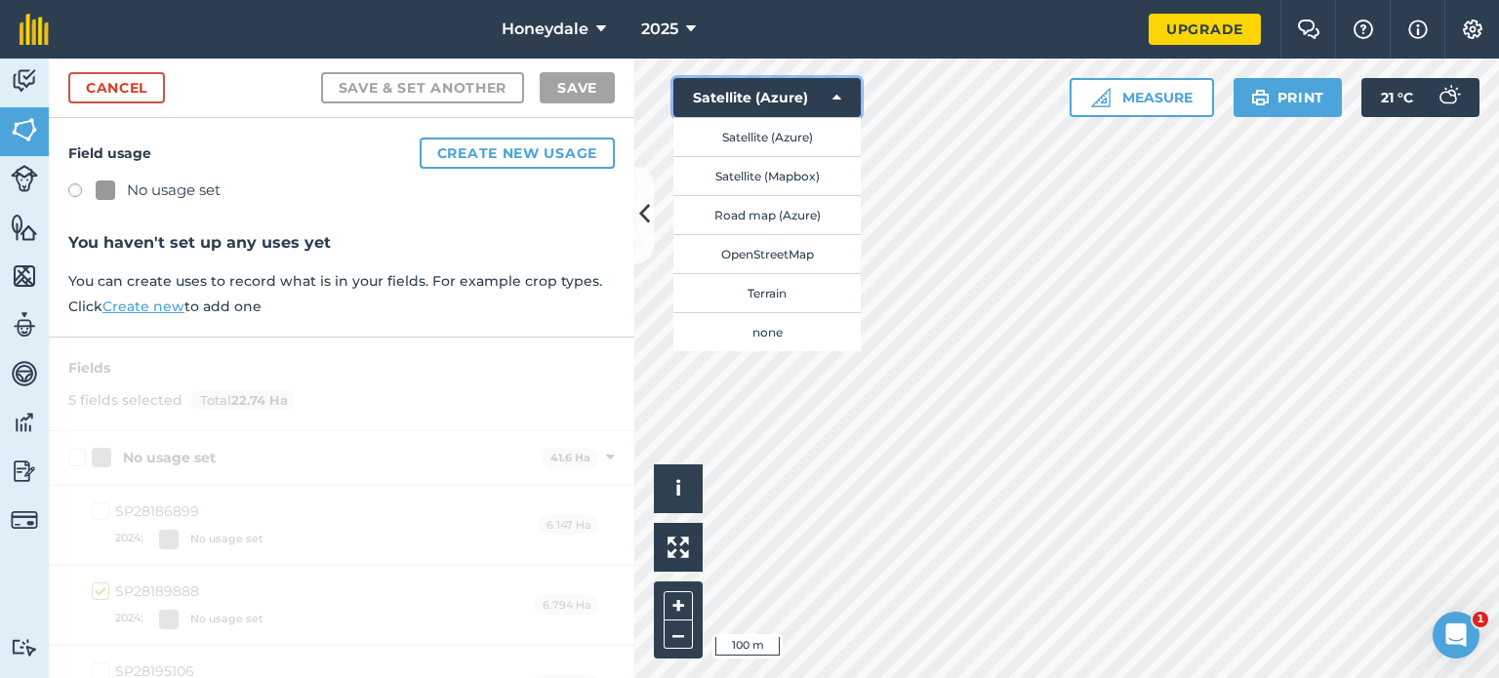
click at [842, 93] on button "Satellite (Azure)" at bounding box center [766, 97] width 187 height 39
